Goal: Task Accomplishment & Management: Use online tool/utility

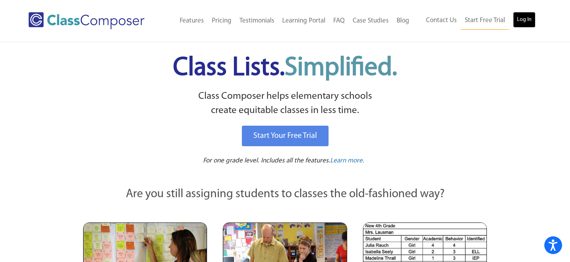
click at [524, 20] on link "Log In" at bounding box center [524, 20] width 23 height 16
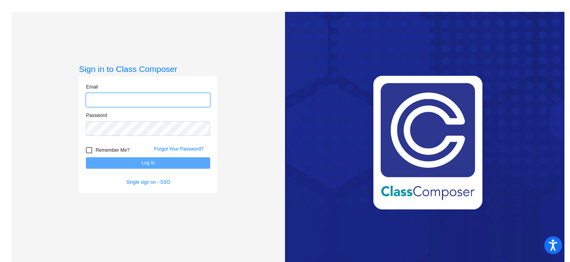
type input "[EMAIL_ADDRESS][DOMAIN_NAME]"
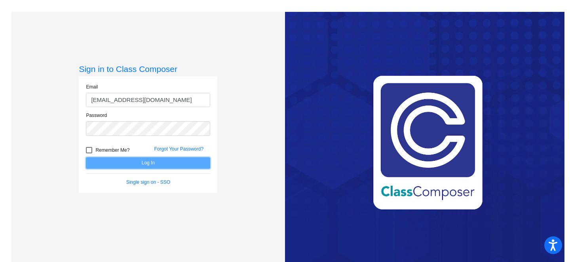
click at [124, 160] on button "Log In" at bounding box center [148, 163] width 124 height 11
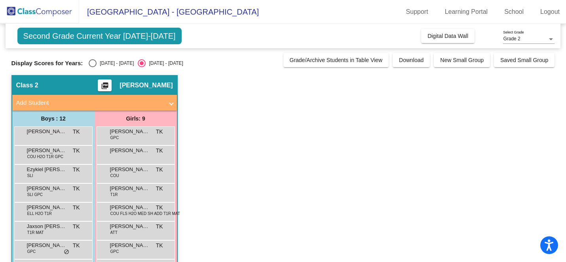
click at [92, 63] on div "Select an option" at bounding box center [93, 63] width 8 height 8
click at [92, 67] on input "2024 - 2025" at bounding box center [92, 67] width 0 height 0
radio input "true"
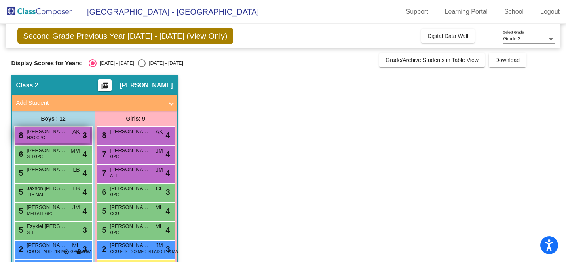
click at [41, 137] on span "H2O GPC" at bounding box center [36, 138] width 18 height 6
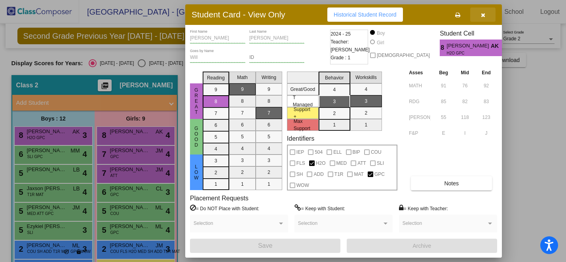
click at [484, 13] on icon "button" at bounding box center [483, 15] width 4 height 6
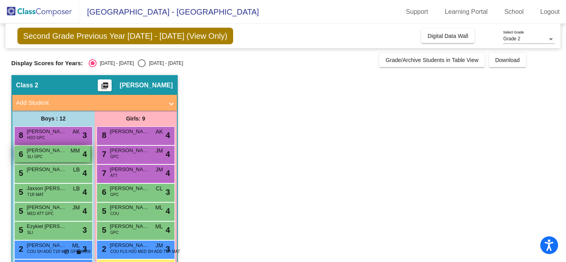
click at [33, 152] on span "Graham Toellner" at bounding box center [47, 151] width 40 height 8
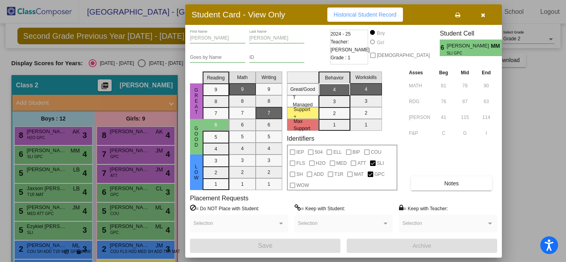
click at [484, 15] on icon "button" at bounding box center [483, 15] width 4 height 6
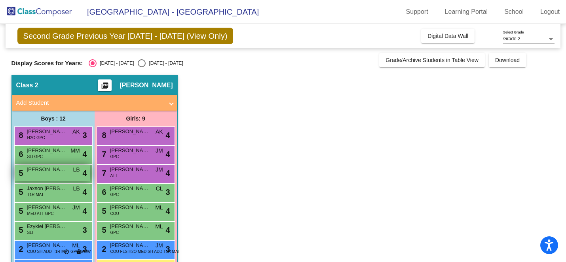
click at [58, 176] on div "5 Apollo Lloyd LB lock do_not_disturb_alt 4" at bounding box center [53, 173] width 76 height 16
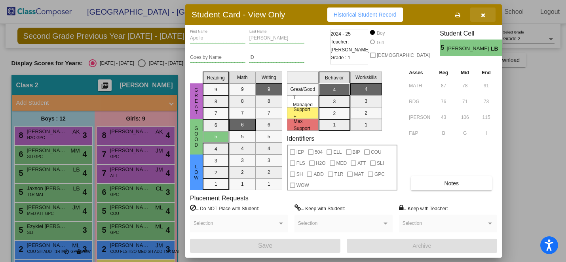
click at [481, 14] on icon "button" at bounding box center [483, 15] width 4 height 6
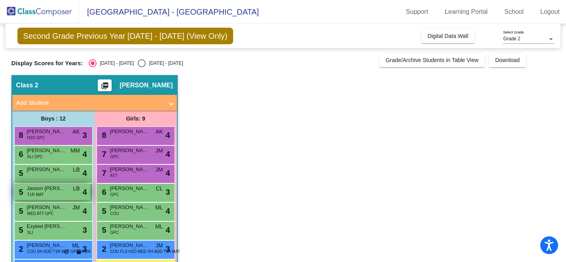
click at [38, 195] on span "T1R MAT" at bounding box center [35, 195] width 17 height 6
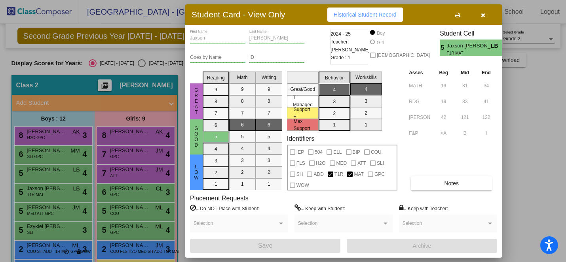
click at [482, 15] on icon "button" at bounding box center [483, 15] width 4 height 6
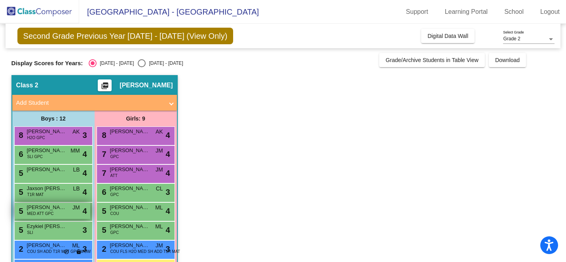
click at [44, 215] on span "MED ATT GPC" at bounding box center [40, 214] width 27 height 6
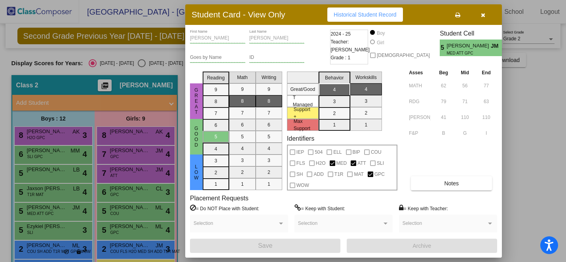
click at [482, 15] on icon "button" at bounding box center [483, 15] width 4 height 6
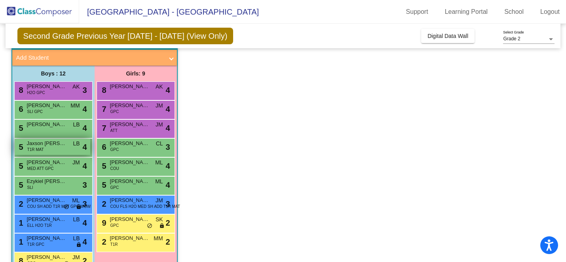
scroll to position [46, 0]
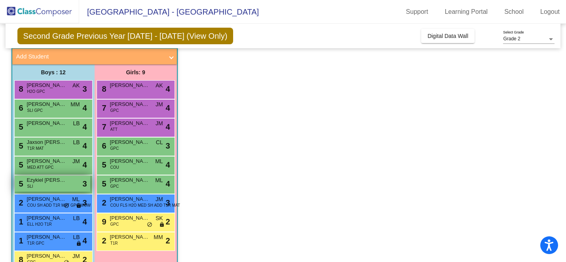
click at [66, 185] on div "5 Ezykiel Hambright SLI lock do_not_disturb_alt 3" at bounding box center [53, 184] width 76 height 16
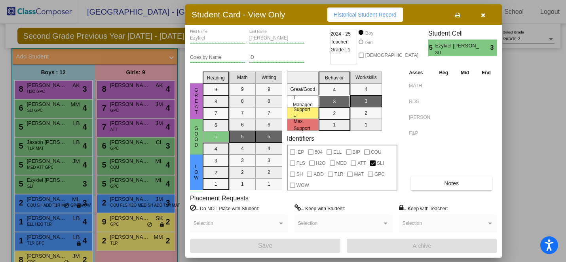
click at [484, 15] on icon "button" at bounding box center [483, 15] width 4 height 6
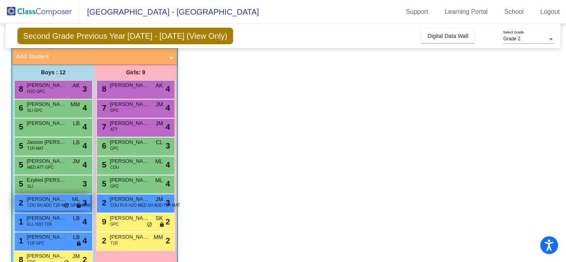
click at [44, 204] on span "COU SH ADD T1R MAT GPC WOW" at bounding box center [59, 206] width 64 height 6
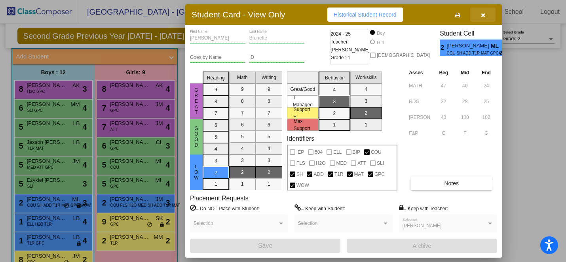
click at [482, 14] on icon "button" at bounding box center [483, 15] width 4 height 6
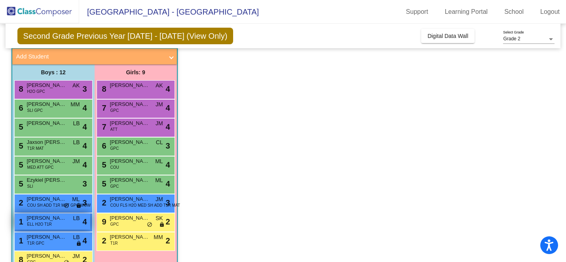
click at [39, 224] on span "ELL H2O T1R" at bounding box center [39, 225] width 25 height 6
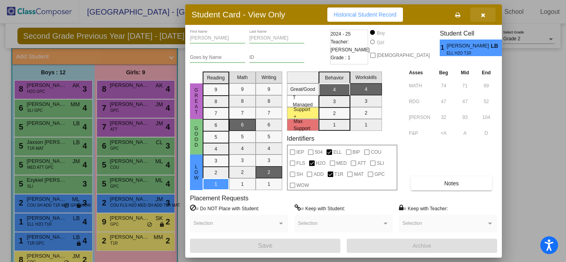
click at [481, 15] on icon "button" at bounding box center [483, 15] width 4 height 6
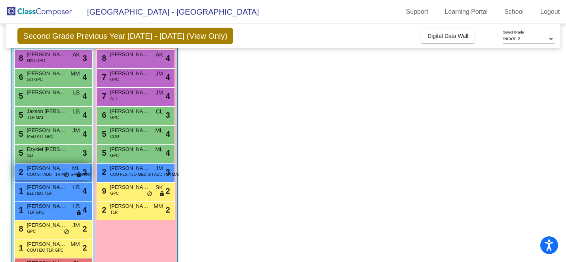
scroll to position [78, 0]
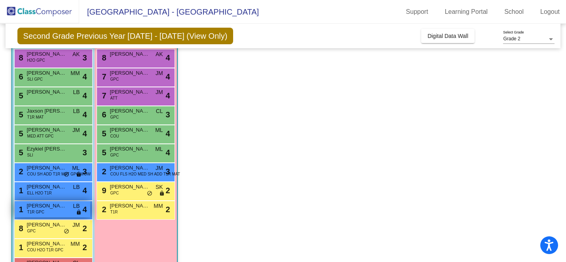
click at [41, 209] on span "Sam Hayne" at bounding box center [47, 206] width 40 height 8
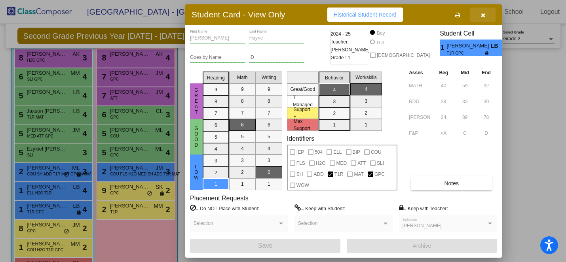
click at [482, 15] on icon "button" at bounding box center [483, 15] width 4 height 6
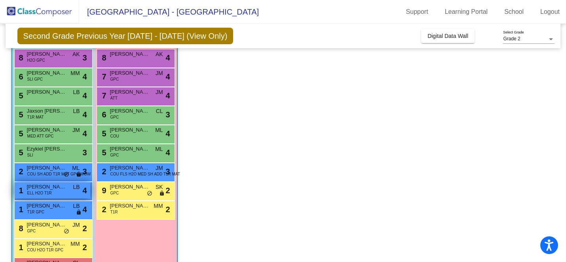
scroll to position [105, 0]
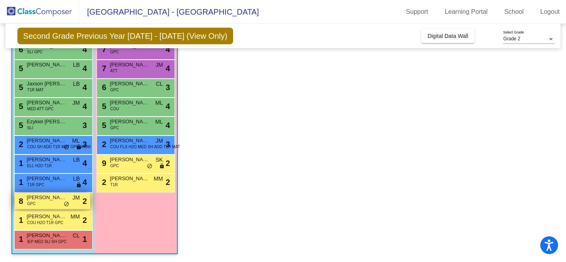
click at [44, 199] on span "Jensen Givens" at bounding box center [47, 198] width 40 height 8
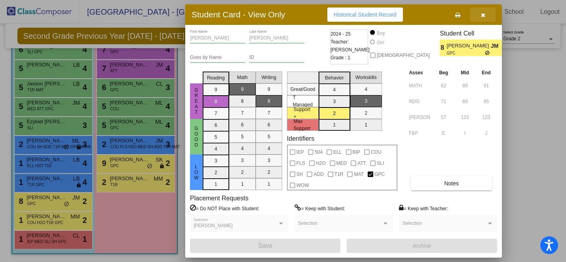
click at [481, 14] on icon "button" at bounding box center [483, 15] width 4 height 6
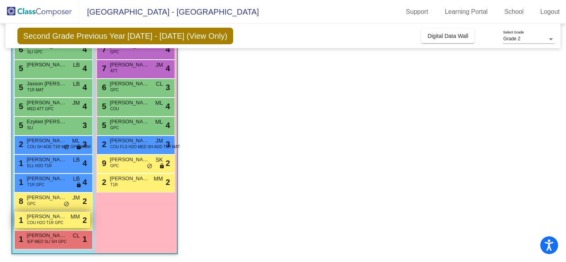
click at [31, 219] on span "Daniel Walters" at bounding box center [47, 217] width 40 height 8
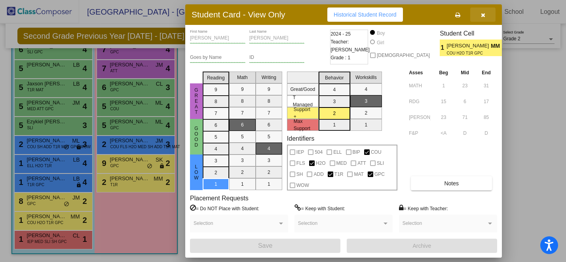
click at [481, 14] on icon "button" at bounding box center [483, 15] width 4 height 6
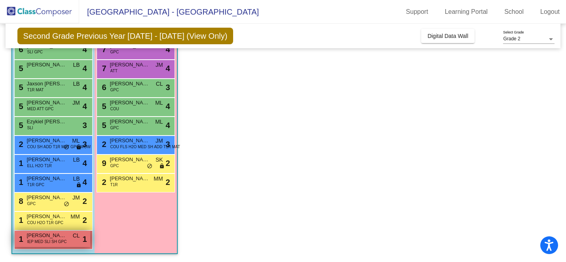
click at [37, 244] on span "IEP MED SLI SH GPC" at bounding box center [47, 242] width 40 height 6
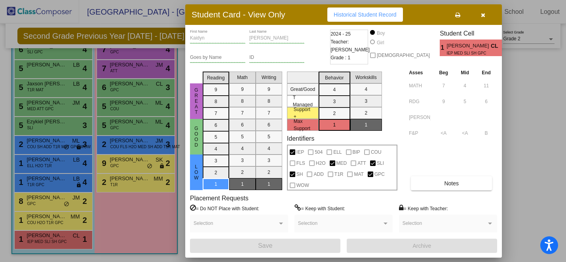
click at [484, 15] on icon "button" at bounding box center [483, 15] width 4 height 6
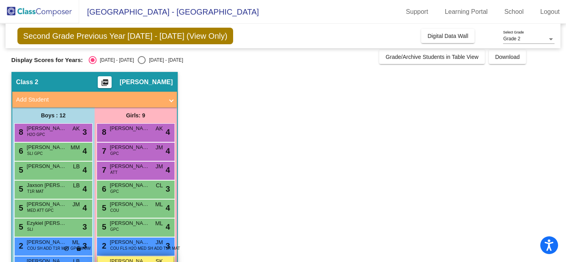
scroll to position [0, 0]
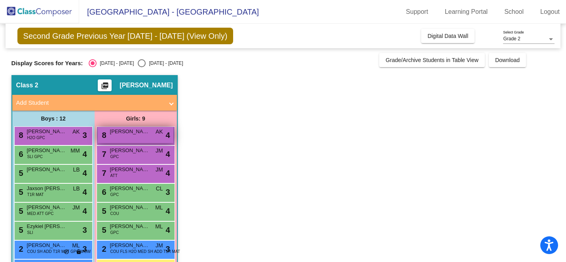
click at [125, 134] on span "Athena Crystal" at bounding box center [130, 132] width 40 height 8
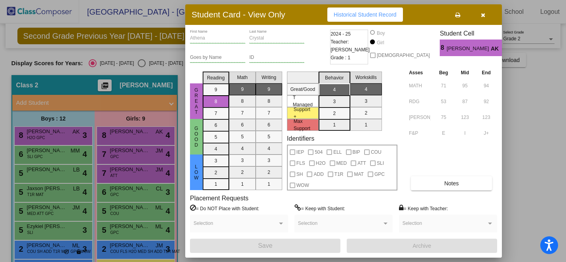
click at [481, 15] on icon "button" at bounding box center [483, 15] width 4 height 6
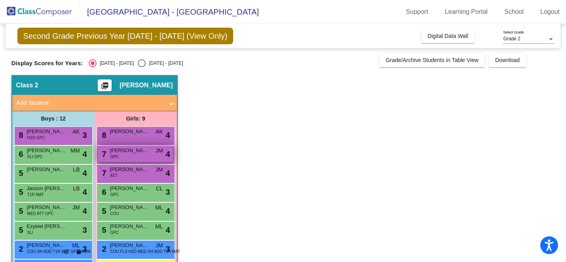
click at [125, 155] on div "7 Adalecia Shinsky GPC JM lock do_not_disturb_alt 4" at bounding box center [136, 154] width 76 height 16
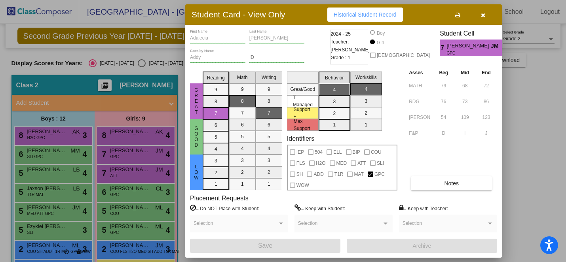
click at [482, 18] on icon "button" at bounding box center [483, 15] width 4 height 6
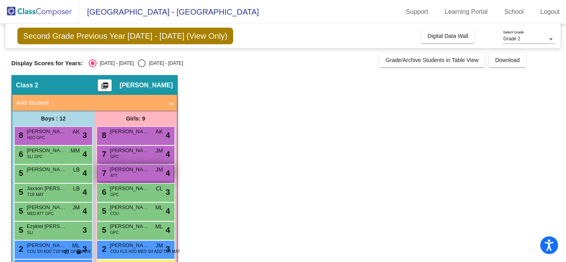
click at [135, 170] on span "Nora Crawford" at bounding box center [130, 170] width 40 height 8
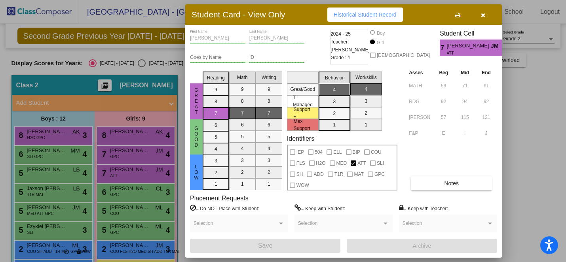
click at [482, 16] on icon "button" at bounding box center [483, 15] width 4 height 6
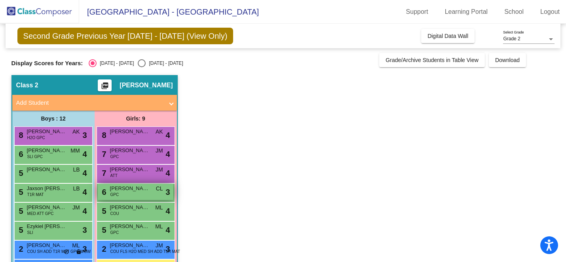
click at [125, 196] on div "6 Poppy Martinez GPC CL lock do_not_disturb_alt 3" at bounding box center [136, 192] width 76 height 16
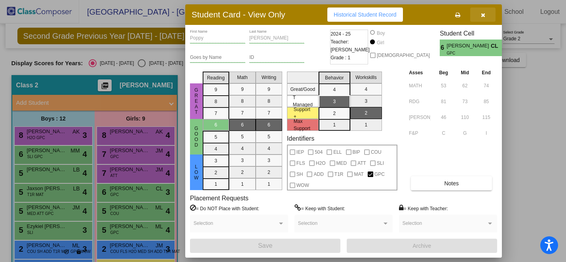
click at [484, 15] on icon "button" at bounding box center [483, 15] width 4 height 6
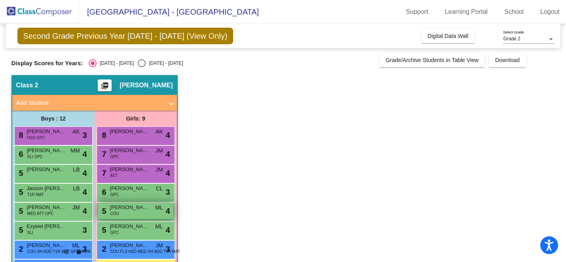
click at [135, 212] on div "5 Elleanna Overholt COU ML lock do_not_disturb_alt 4" at bounding box center [136, 211] width 76 height 16
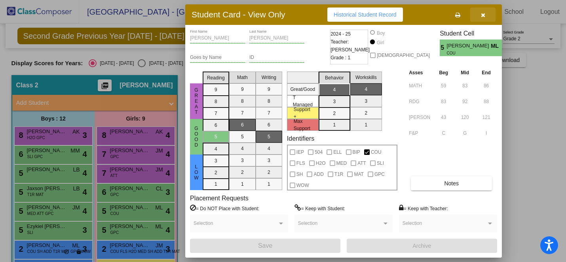
click at [482, 16] on icon "button" at bounding box center [483, 15] width 4 height 6
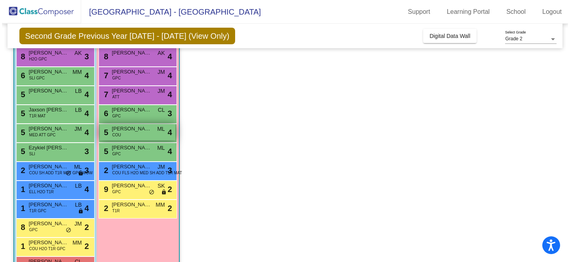
scroll to position [96, 0]
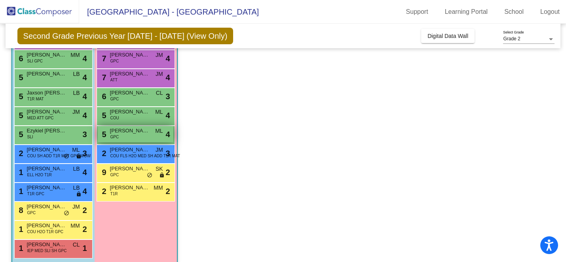
click at [125, 137] on div "5 Olivia Lockeman GPC ML lock do_not_disturb_alt 4" at bounding box center [136, 134] width 76 height 16
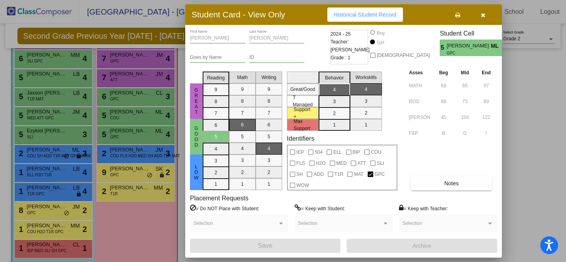
click at [481, 12] on icon "button" at bounding box center [483, 15] width 4 height 6
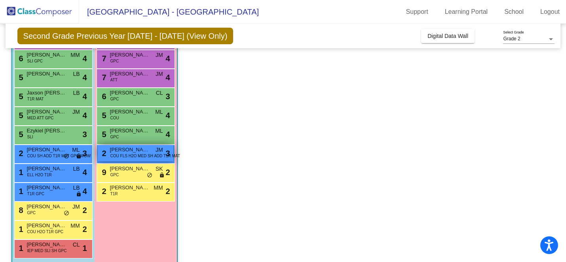
click at [119, 154] on span "COU FLS H2O MED SH ADD T1R MAT" at bounding box center [145, 156] width 70 height 6
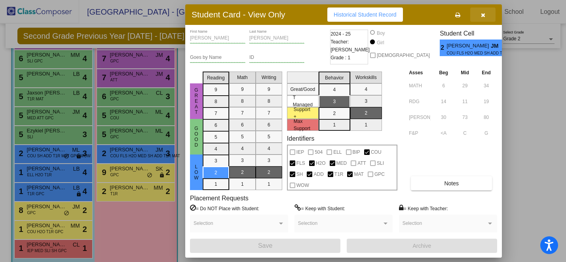
click at [484, 12] on icon "button" at bounding box center [483, 15] width 4 height 6
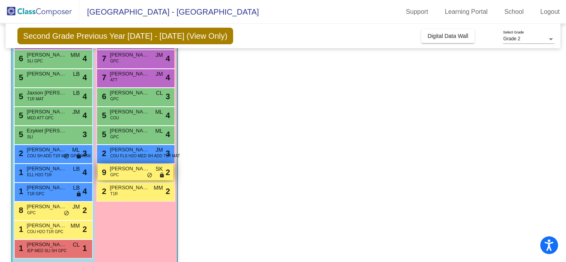
click at [132, 170] on span "Paisley Sniegowski" at bounding box center [130, 169] width 40 height 8
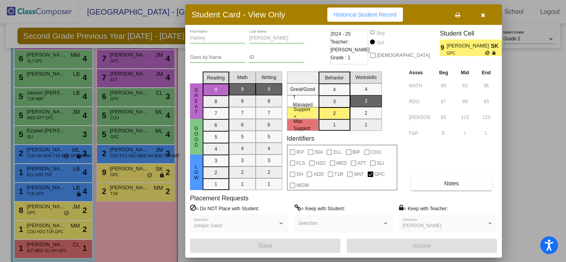
click at [481, 15] on icon "button" at bounding box center [483, 15] width 4 height 6
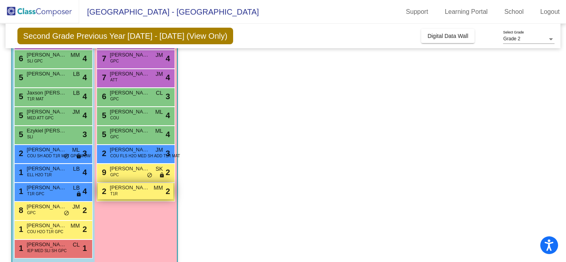
click at [114, 190] on span "Jane Emmerich" at bounding box center [130, 188] width 40 height 8
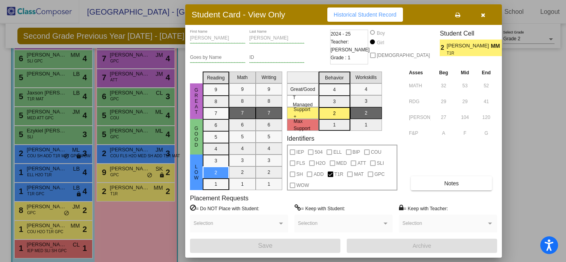
click at [484, 15] on icon "button" at bounding box center [483, 15] width 4 height 6
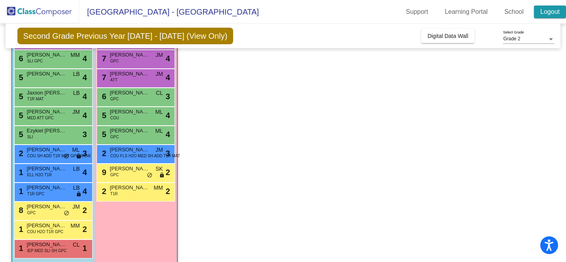
click at [547, 11] on link "Logout" at bounding box center [550, 12] width 32 height 13
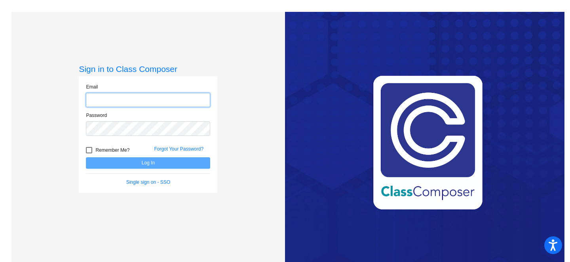
type input "tking@lasd.net"
